Goal: Check status

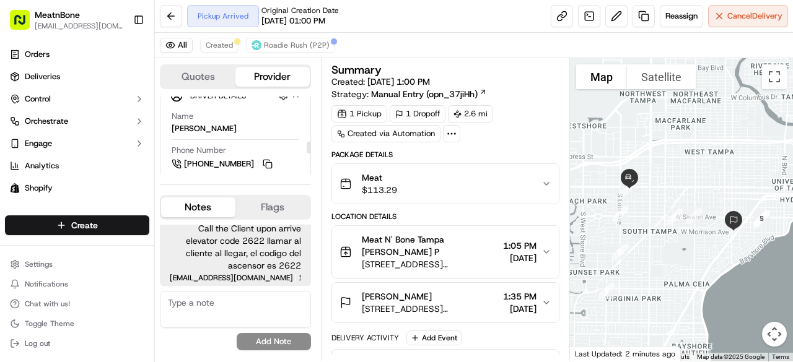
scroll to position [303, 0]
drag, startPoint x: 309, startPoint y: 103, endPoint x: 308, endPoint y: 148, distance: 45.2
click at [308, 148] on div at bounding box center [309, 148] width 4 height 12
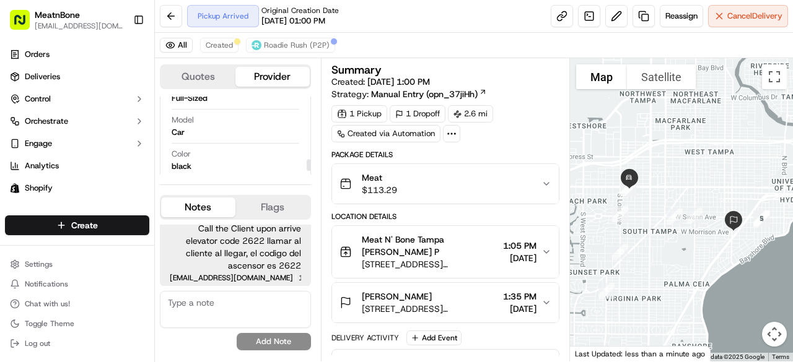
scroll to position [444, 0]
drag, startPoint x: 306, startPoint y: 98, endPoint x: 315, endPoint y: 168, distance: 69.9
click at [311, 168] on div at bounding box center [309, 169] width 4 height 12
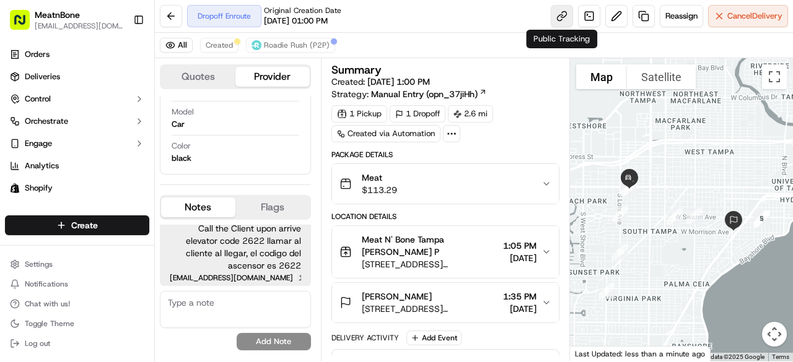
click at [564, 15] on link at bounding box center [562, 16] width 22 height 22
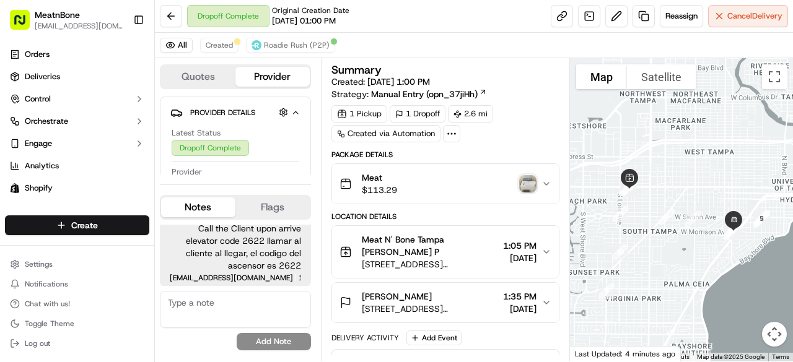
click at [526, 180] on img "button" at bounding box center [527, 183] width 17 height 17
